Goal: Task Accomplishment & Management: Complete application form

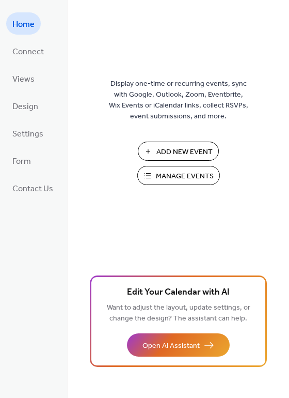
click at [199, 175] on span "Manage Events" at bounding box center [185, 176] width 58 height 11
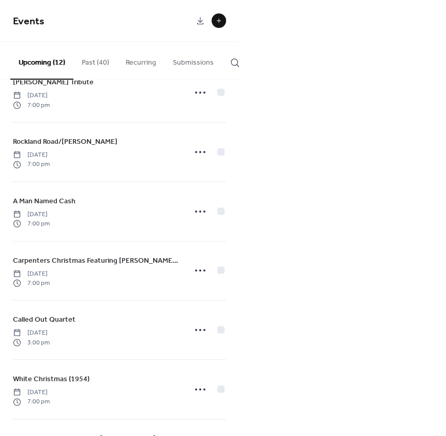
scroll to position [258, 0]
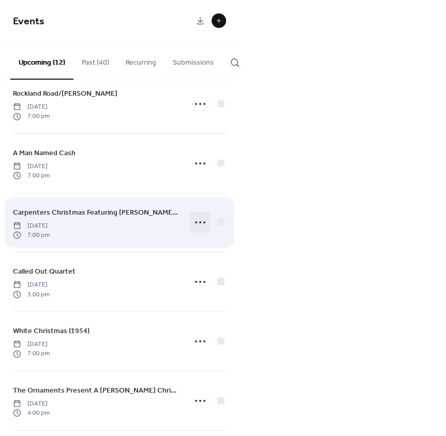
click at [201, 227] on icon at bounding box center [200, 222] width 17 height 17
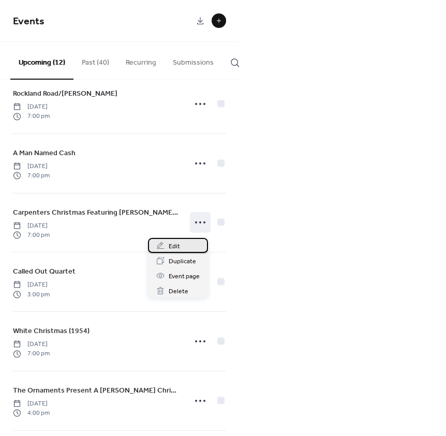
click at [183, 246] on div "Edit" at bounding box center [178, 245] width 60 height 15
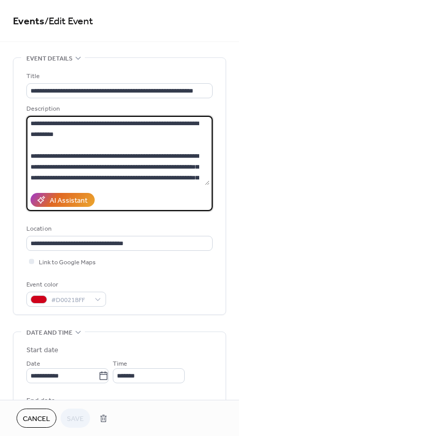
click at [29, 122] on textarea at bounding box center [117, 150] width 183 height 69
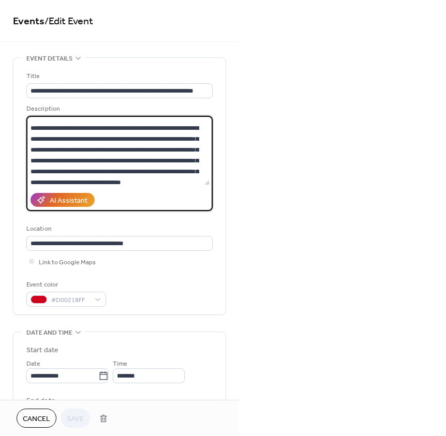
scroll to position [380, 0]
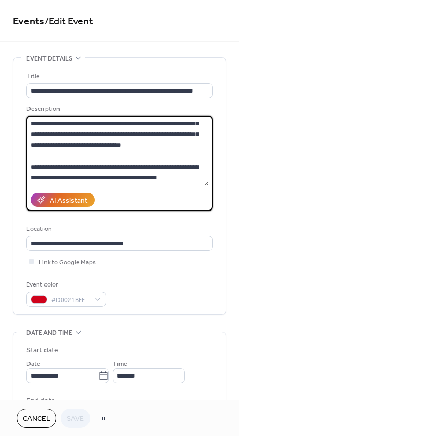
click at [174, 178] on textarea at bounding box center [117, 150] width 183 height 69
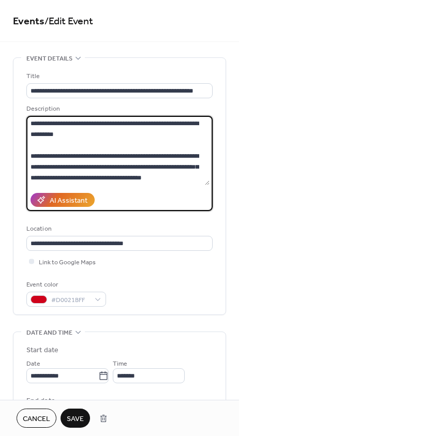
scroll to position [0, 0]
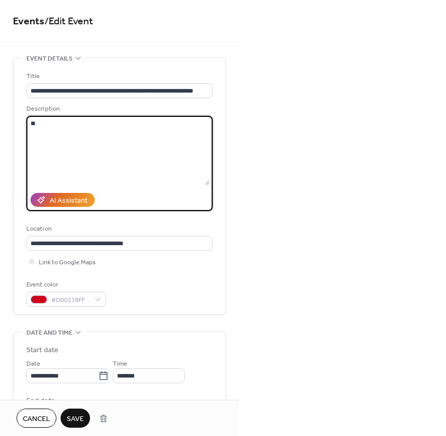
type textarea "*"
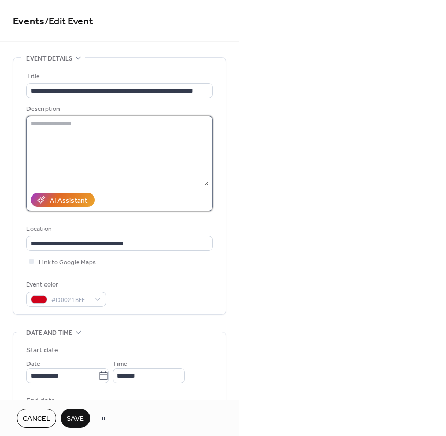
click at [45, 135] on textarea at bounding box center [117, 150] width 183 height 69
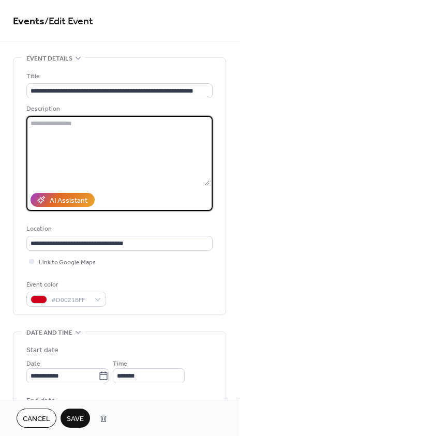
paste textarea "**********"
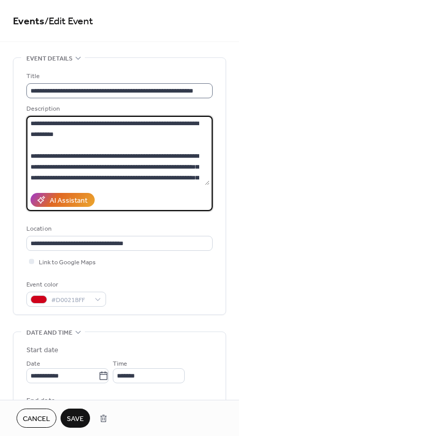
type textarea "**********"
click at [188, 89] on input "**********" at bounding box center [119, 90] width 186 height 15
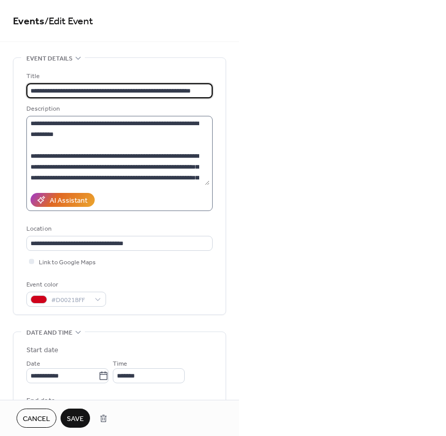
type input "**********"
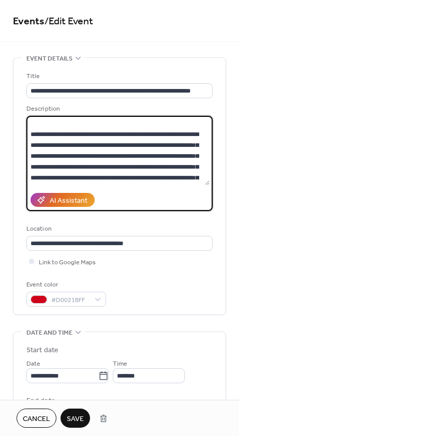
scroll to position [139, 0]
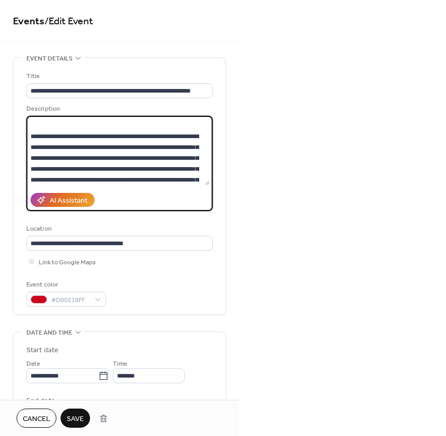
click at [126, 179] on textarea at bounding box center [117, 150] width 183 height 69
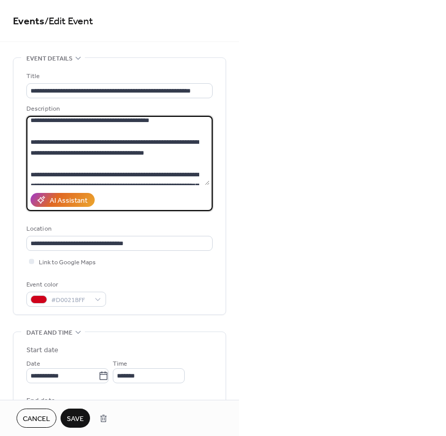
scroll to position [103, 0]
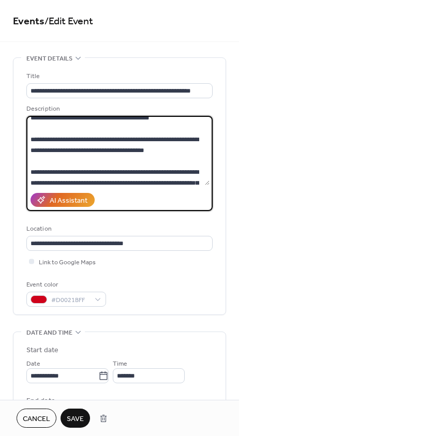
click at [72, 160] on textarea at bounding box center [117, 150] width 183 height 69
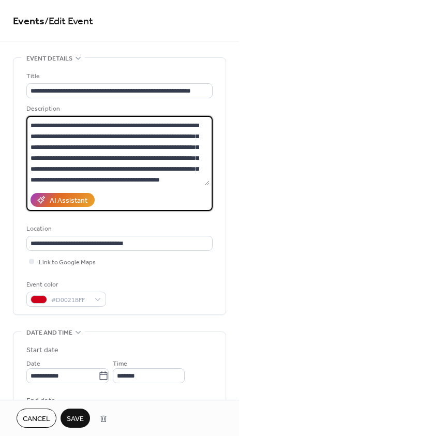
scroll to position [155, 0]
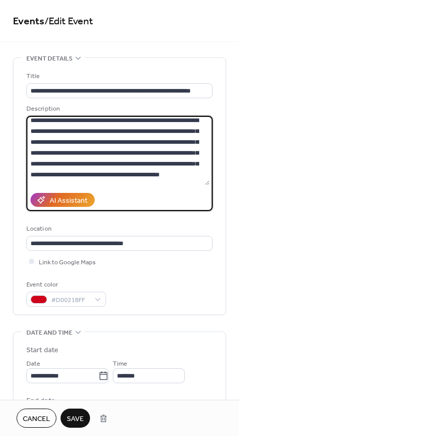
type textarea "**********"
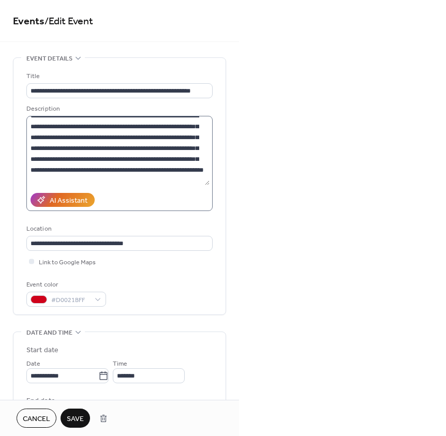
scroll to position [195, 0]
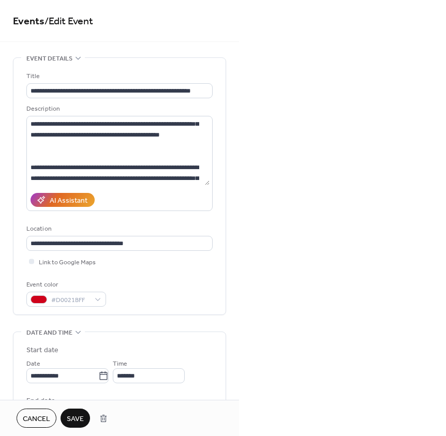
click at [82, 419] on span "Save" at bounding box center [75, 419] width 17 height 11
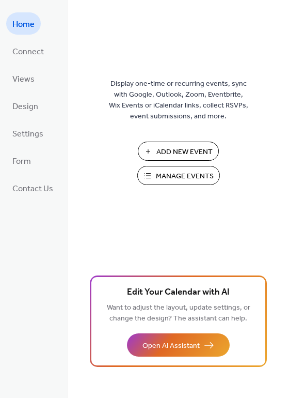
click at [170, 176] on span "Manage Events" at bounding box center [185, 176] width 58 height 11
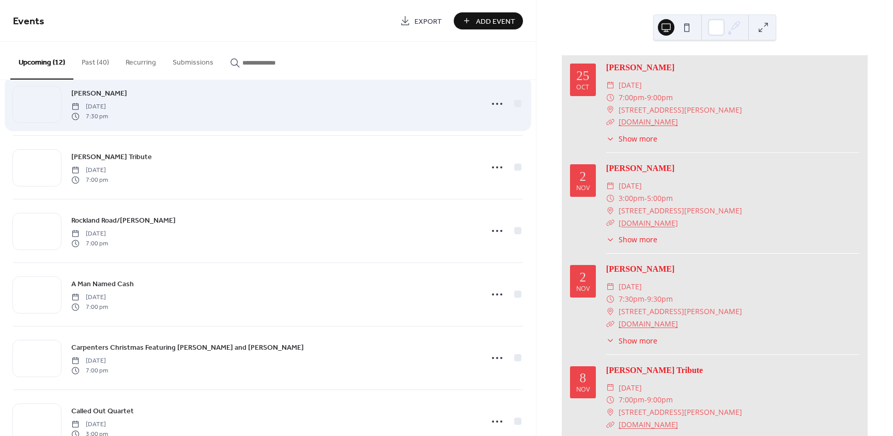
scroll to position [155, 0]
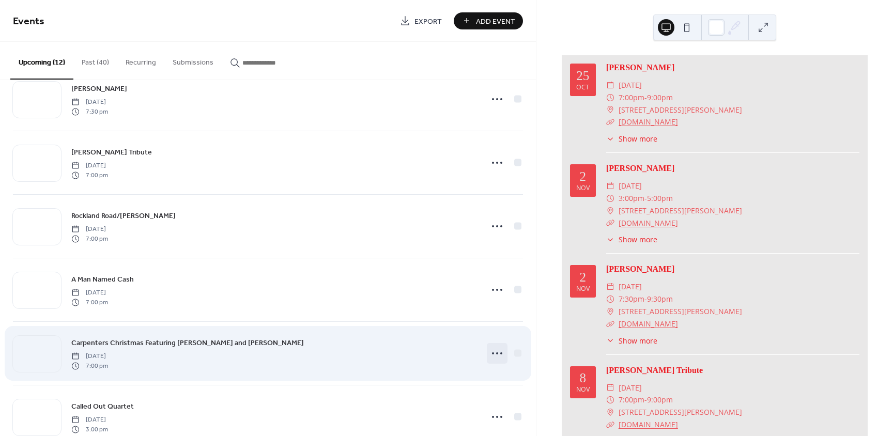
click at [496, 354] on circle at bounding box center [497, 354] width 2 height 2
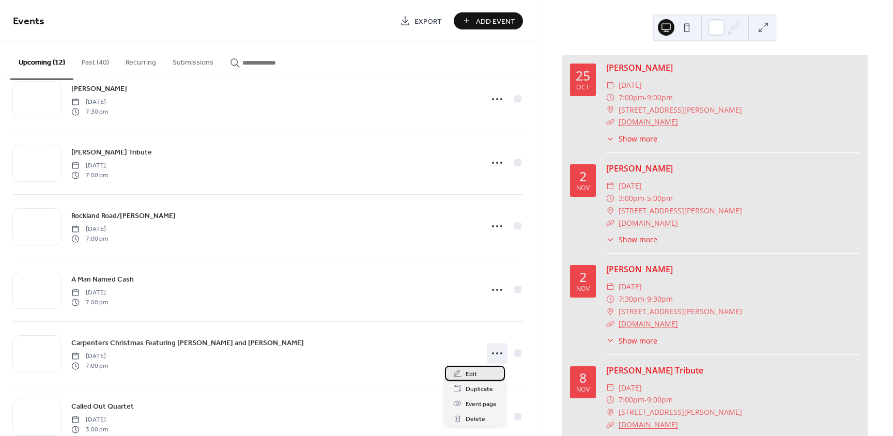
click at [480, 374] on div "Edit" at bounding box center [475, 373] width 60 height 15
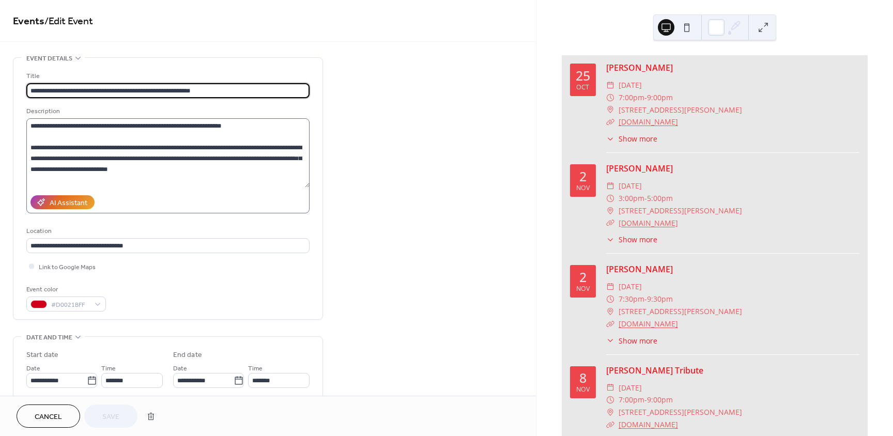
click at [308, 188] on label at bounding box center [167, 165] width 283 height 95
click at [308, 188] on textarea at bounding box center [167, 152] width 283 height 69
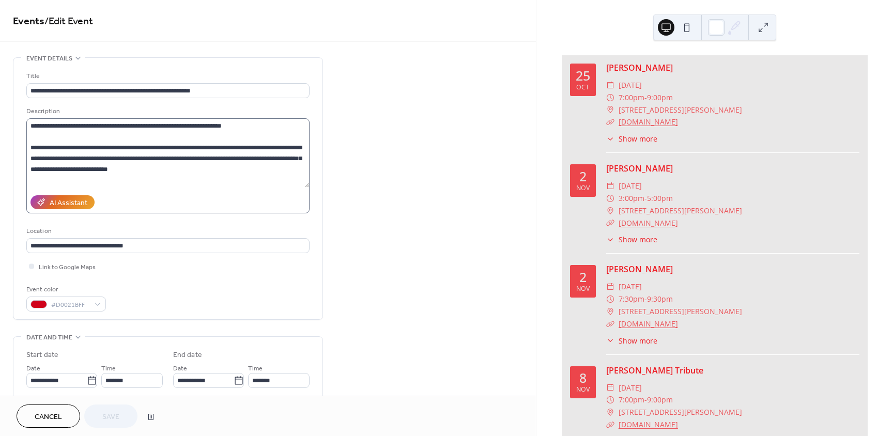
click at [308, 188] on label at bounding box center [167, 165] width 283 height 95
click at [308, 188] on textarea at bounding box center [167, 152] width 283 height 69
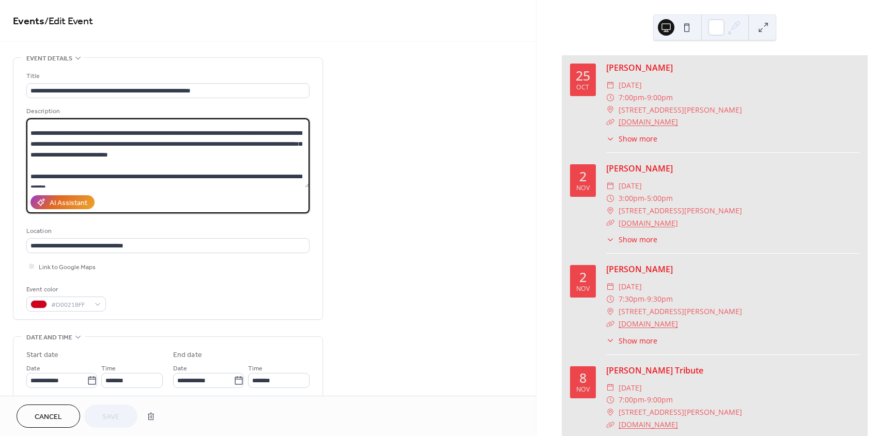
scroll to position [54, 0]
